Goal: Information Seeking & Learning: Learn about a topic

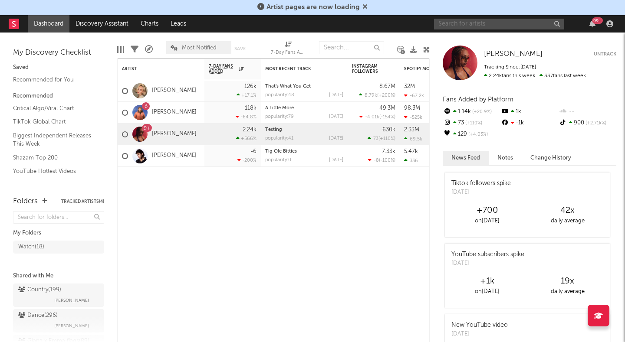
click at [490, 28] on input "text" at bounding box center [499, 24] width 130 height 11
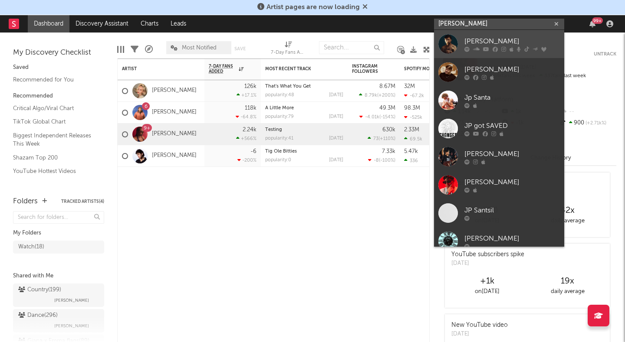
type input "[PERSON_NAME]"
click at [501, 41] on div "[PERSON_NAME]" at bounding box center [511, 41] width 95 height 10
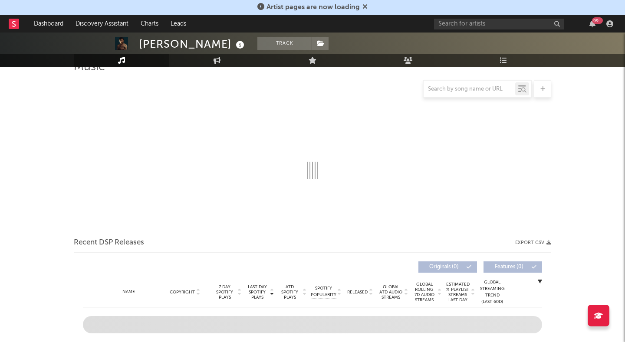
select select "6m"
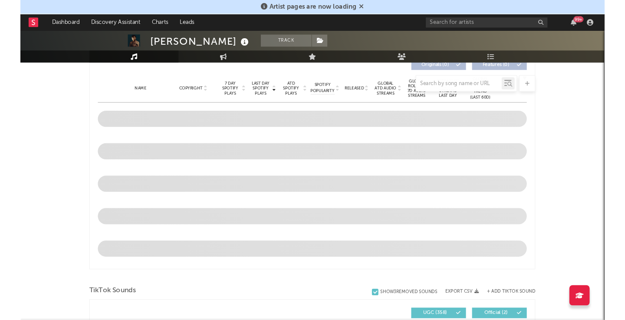
scroll to position [223, 0]
